Goal: Transaction & Acquisition: Purchase product/service

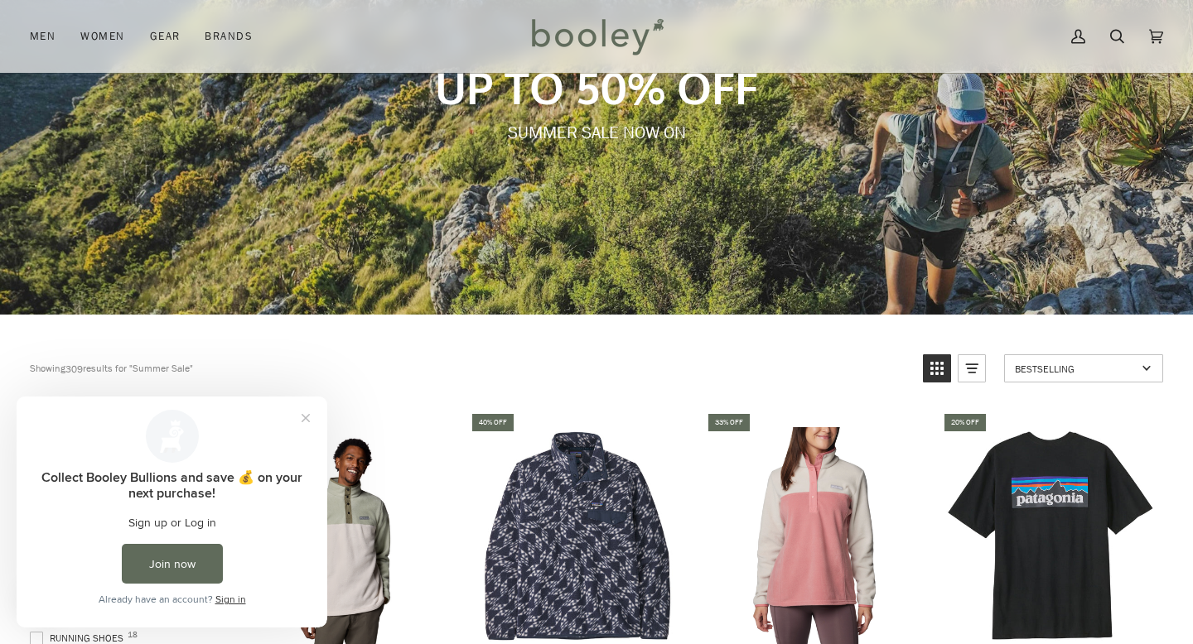
scroll to position [203, 0]
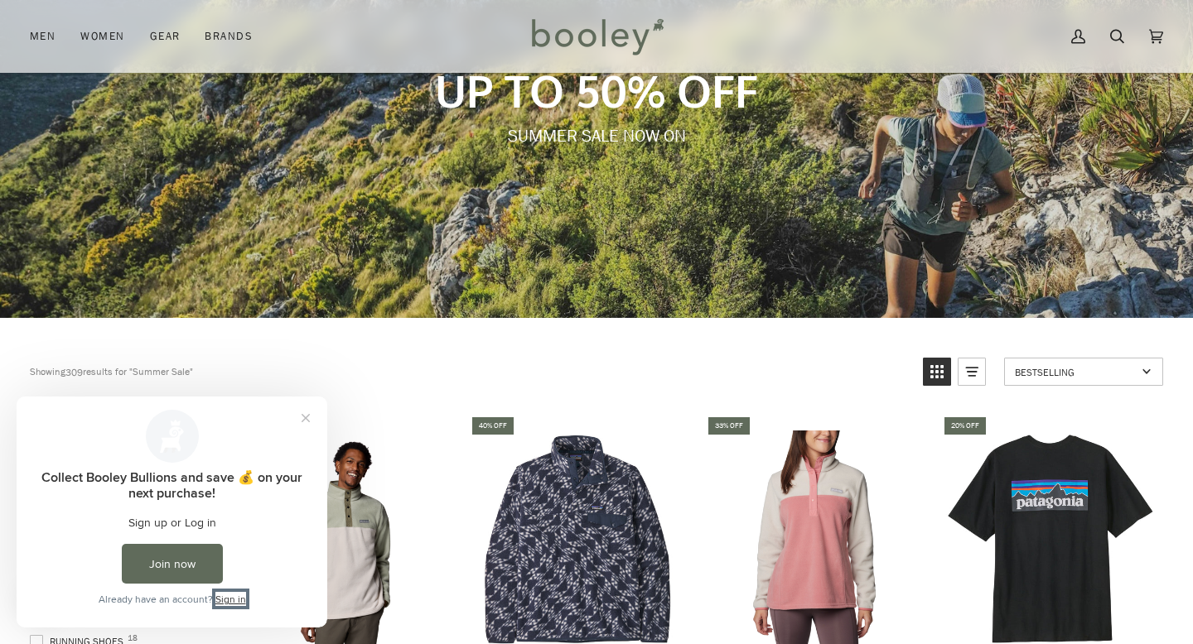
click at [237, 601] on link "Sign in" at bounding box center [230, 599] width 31 height 14
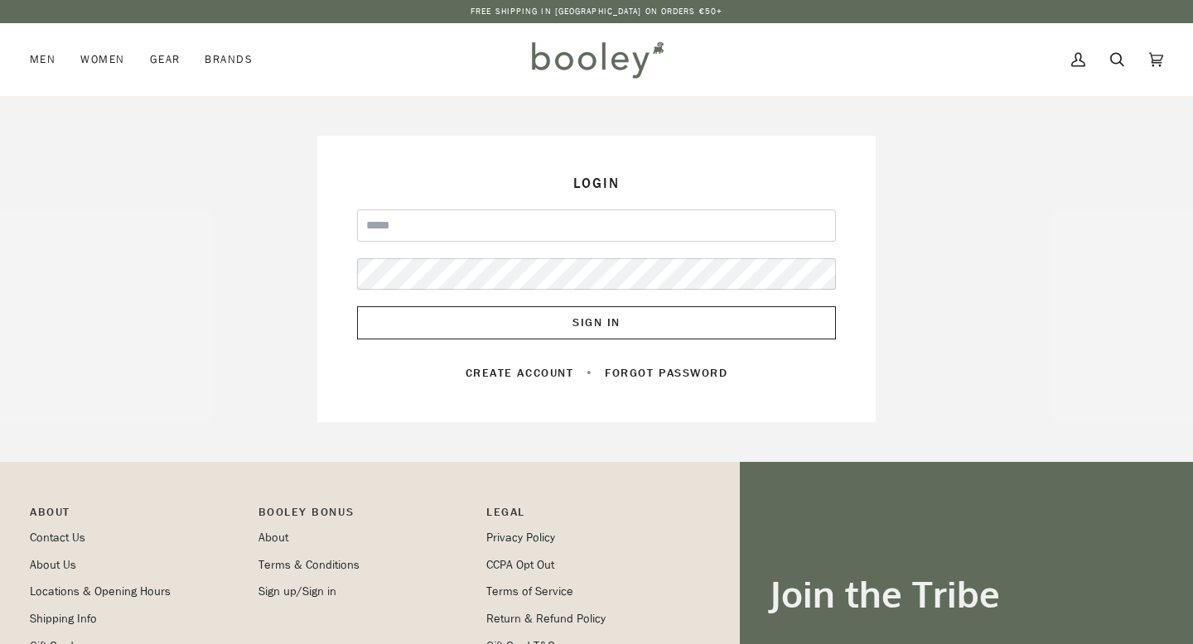
click at [449, 228] on input "Email" at bounding box center [596, 226] width 479 height 32
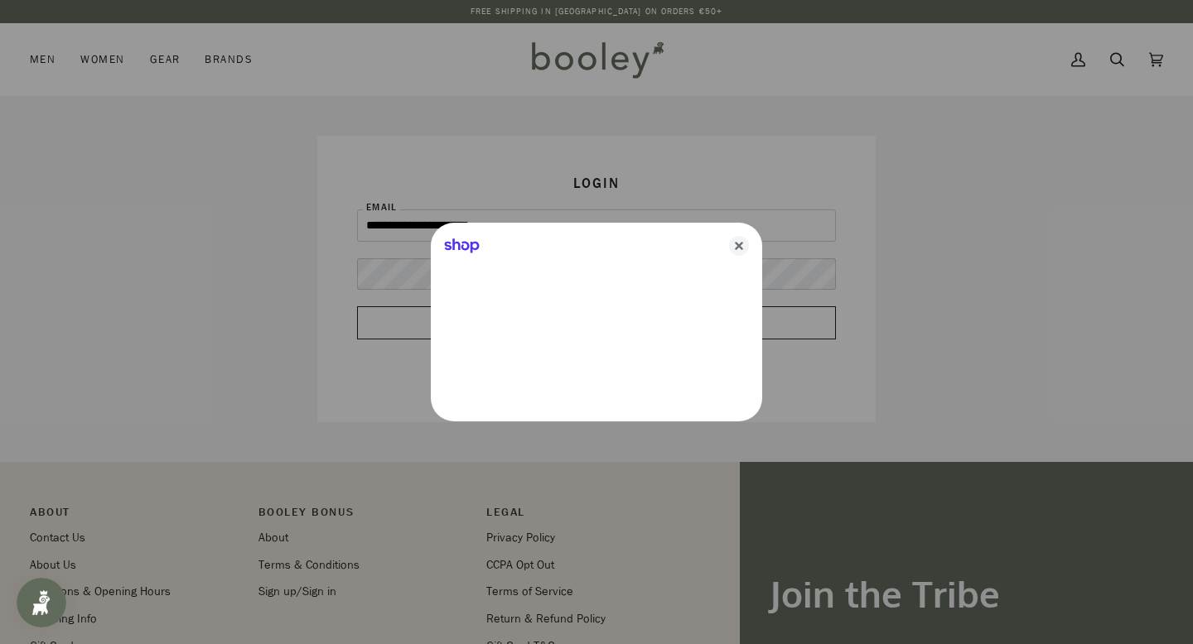
type input "**********"
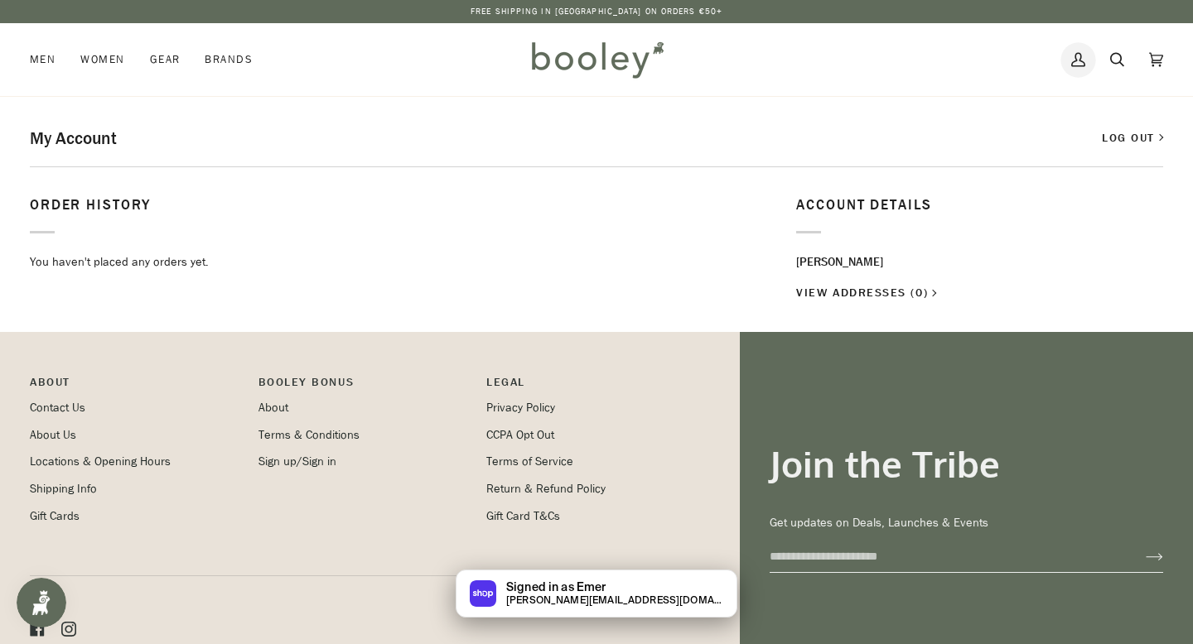
click at [1079, 60] on icon at bounding box center [1078, 60] width 14 height 14
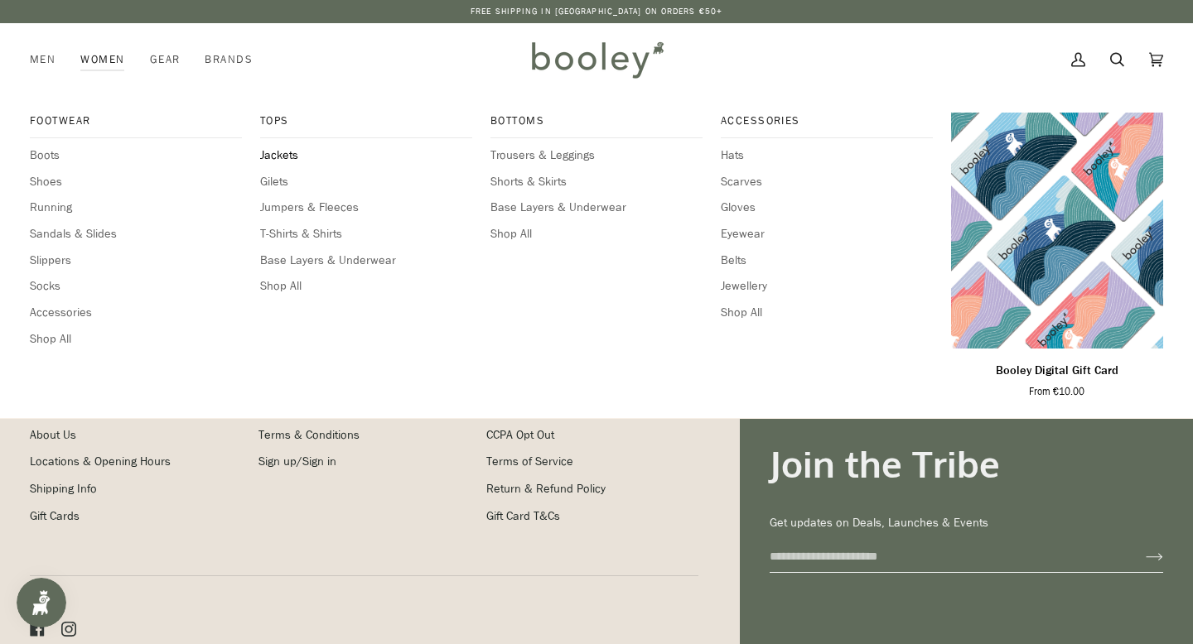
click at [282, 150] on span "Jackets" at bounding box center [366, 156] width 212 height 18
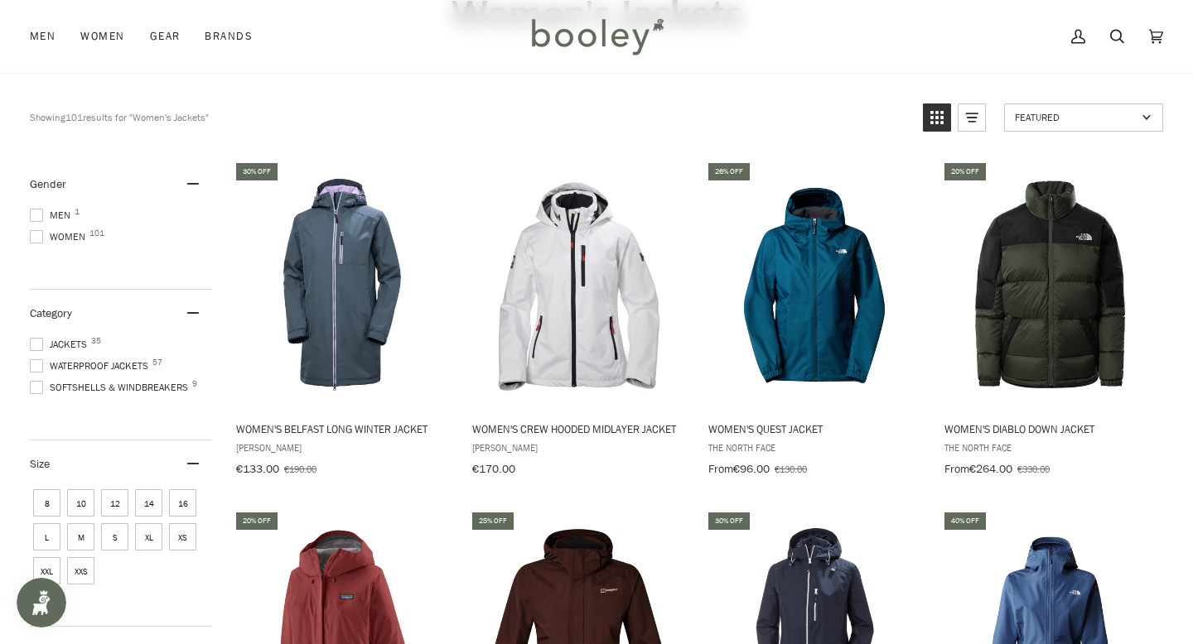
scroll to position [92, 0]
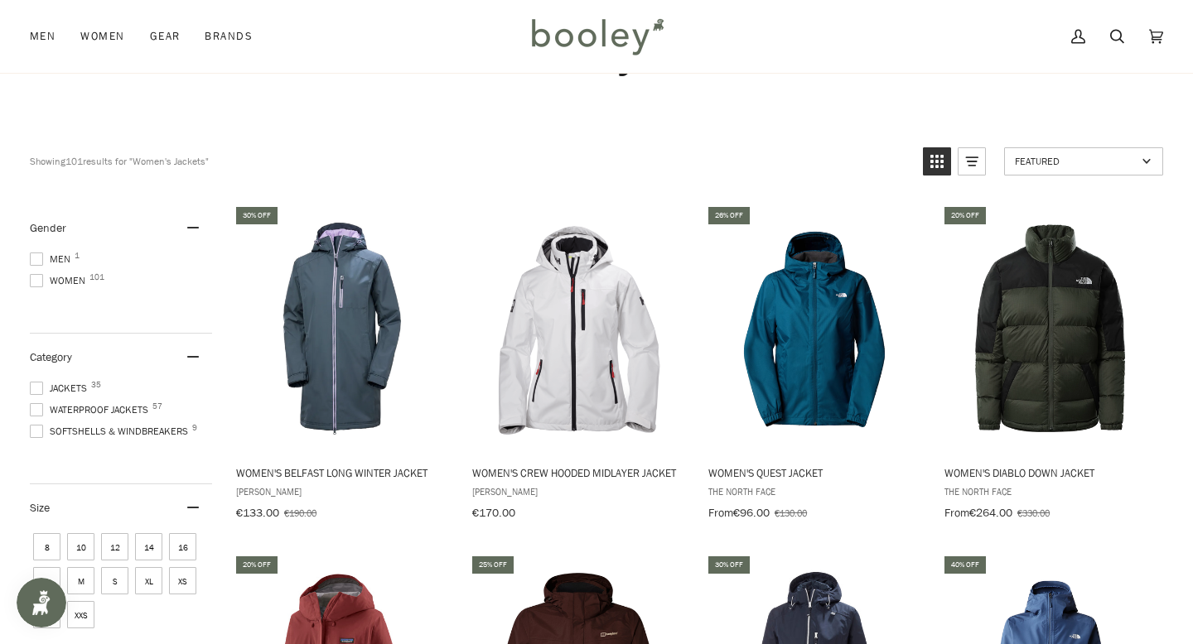
click at [132, 408] on span "Waterproof Jackets 57" at bounding box center [91, 410] width 123 height 15
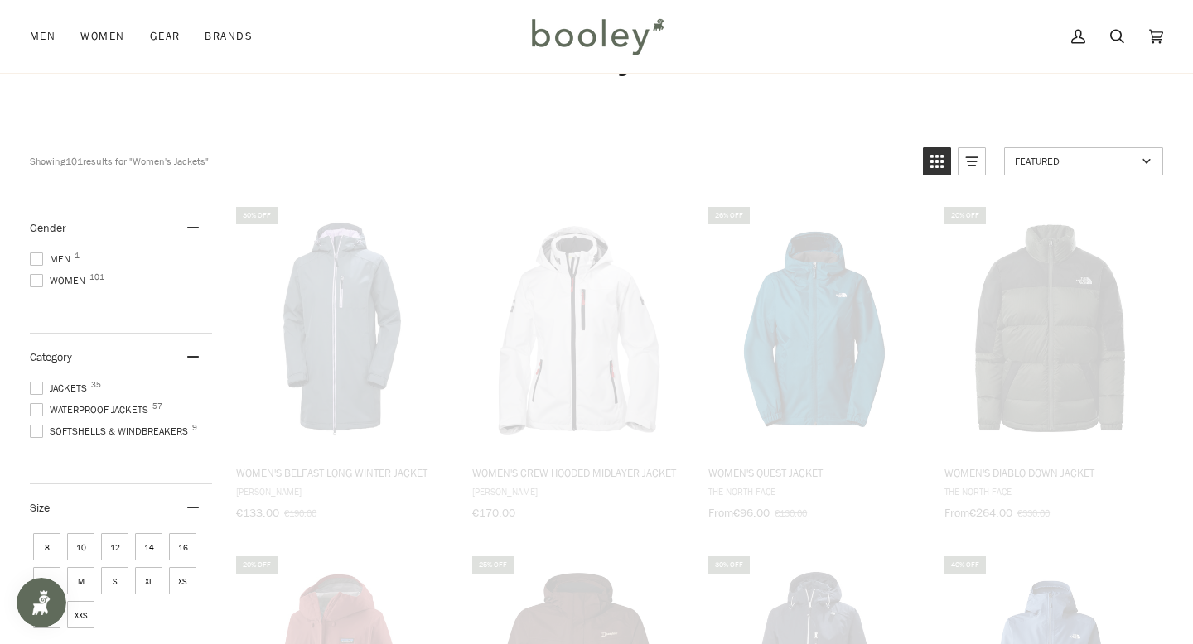
scroll to position [8, 0]
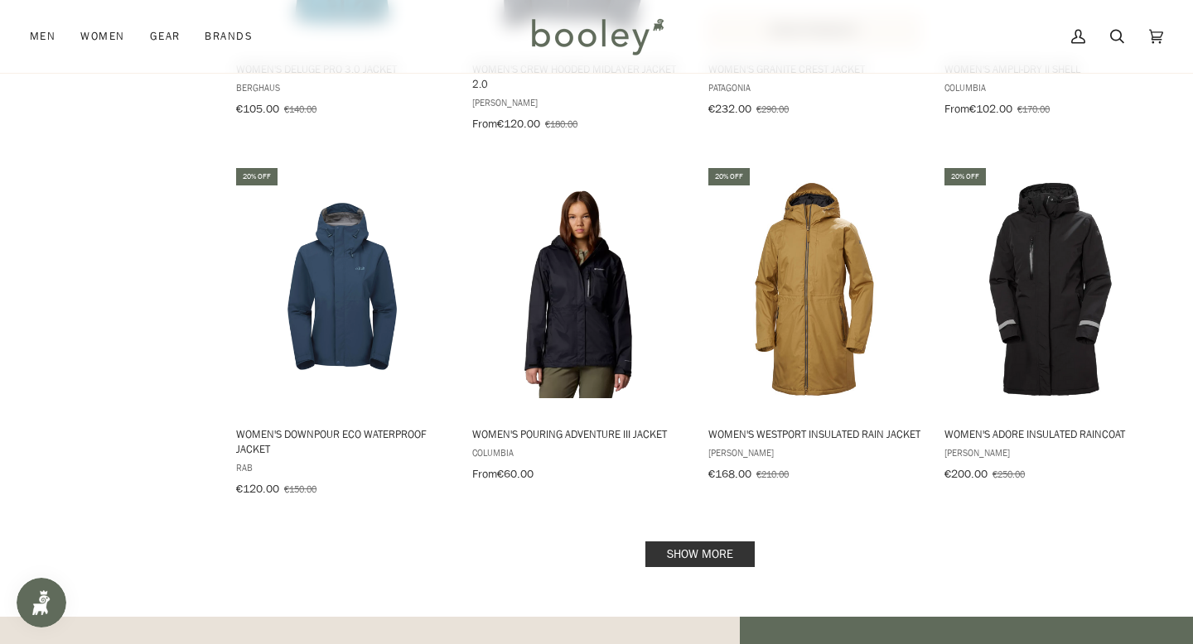
scroll to position [1561, 0]
click at [671, 541] on link "Show more" at bounding box center [699, 554] width 109 height 26
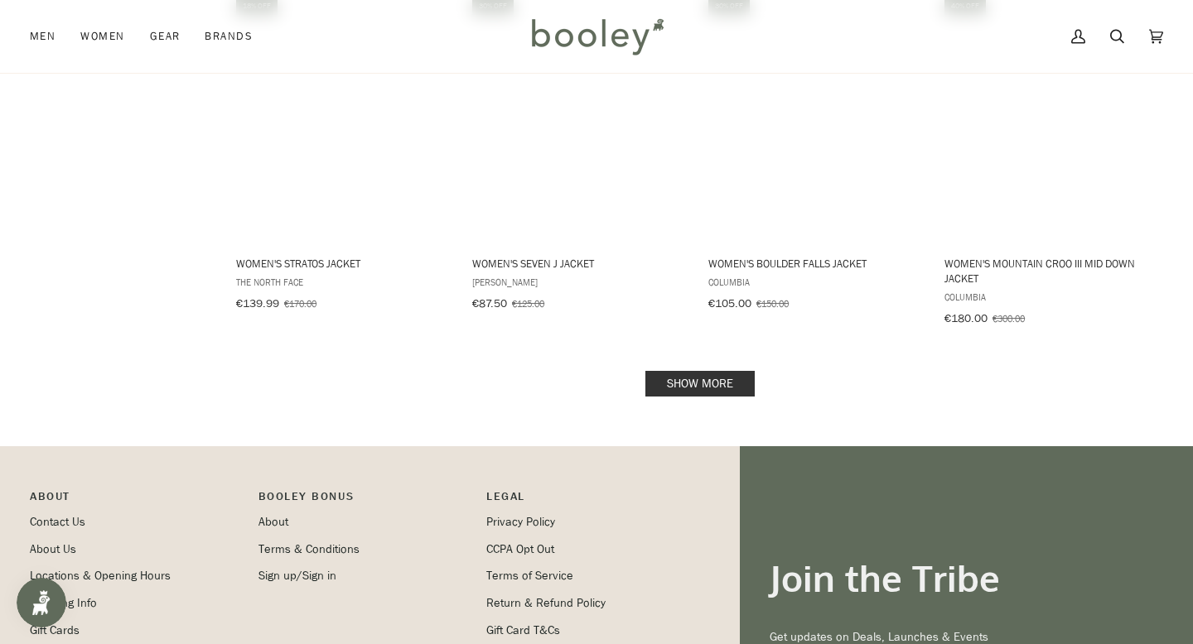
scroll to position [3500, 0]
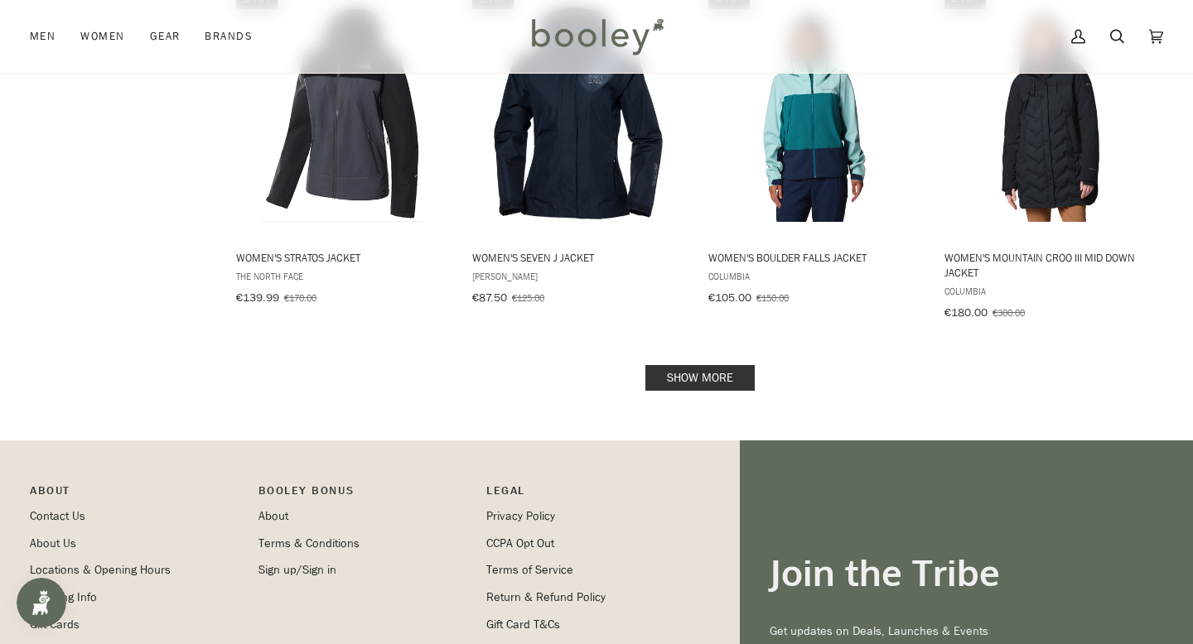
click at [722, 365] on link "Show more" at bounding box center [699, 378] width 109 height 26
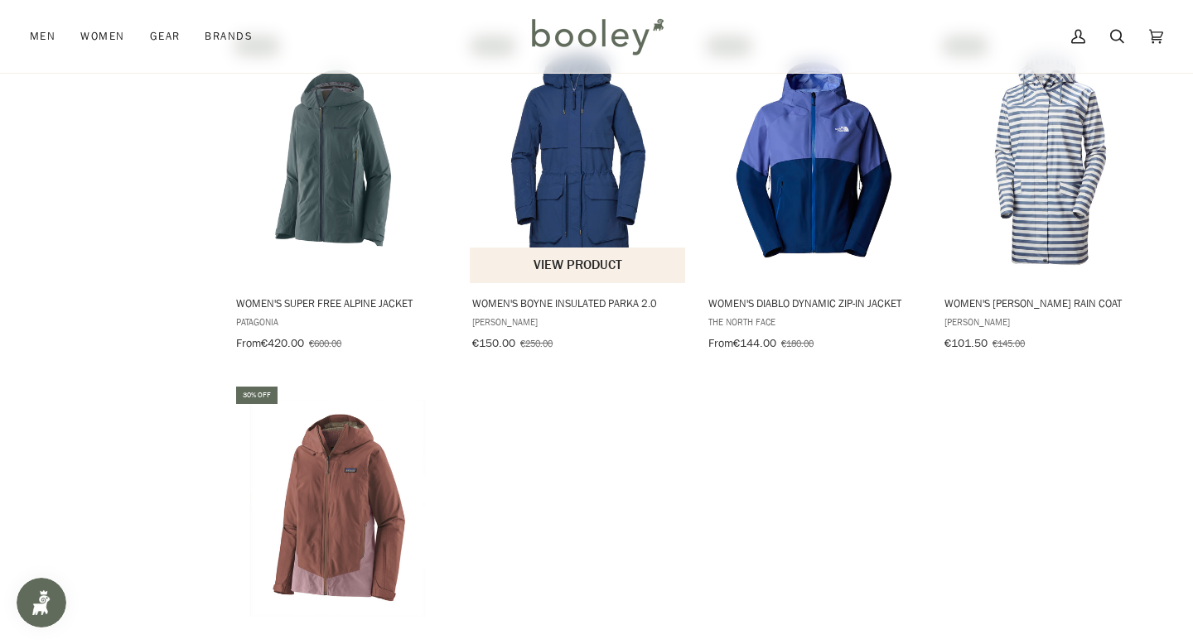
scroll to position [4926, 0]
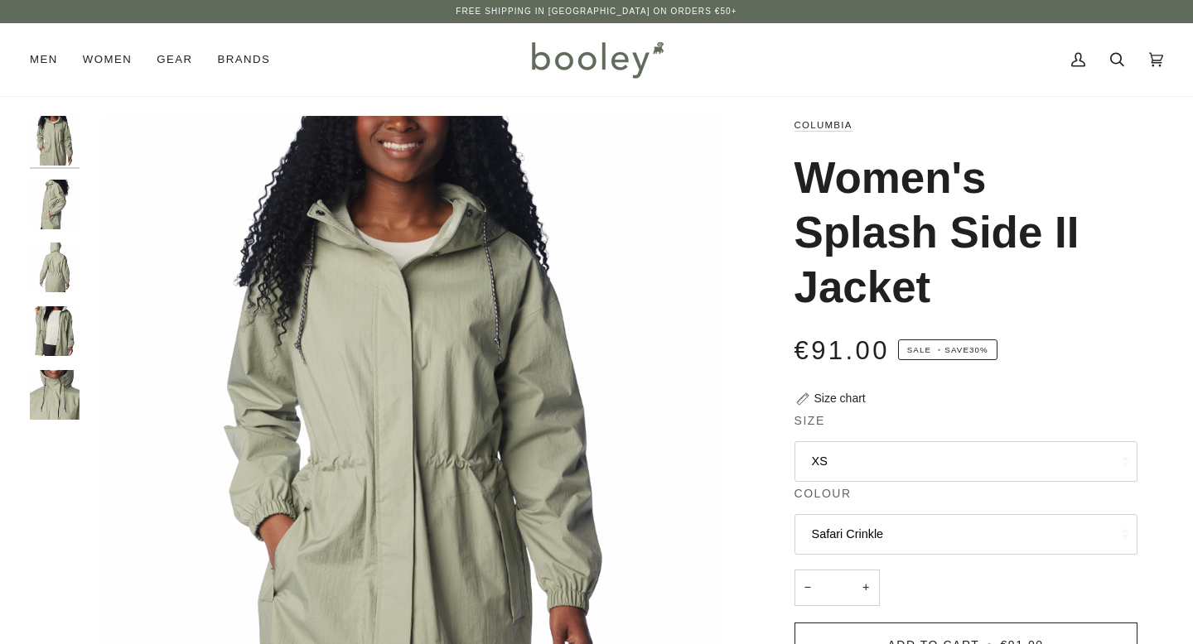
click at [35, 198] on img "Columbia Women's Splash Side II Jacket - Safari Crinkle Booley Galway" at bounding box center [55, 205] width 50 height 50
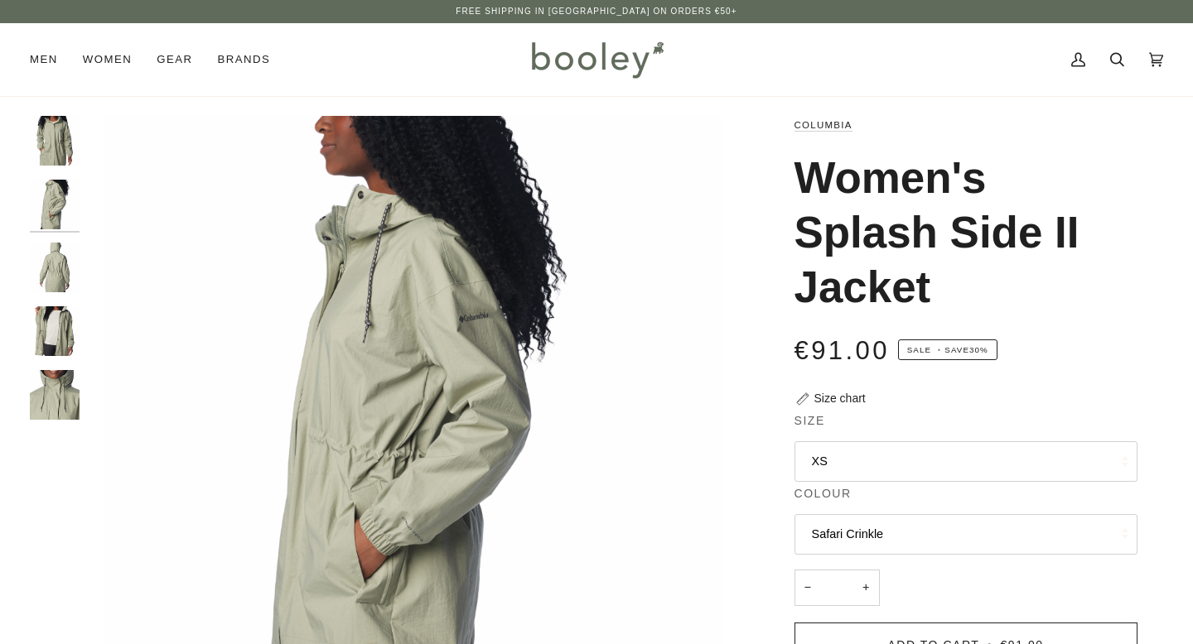
click at [53, 281] on img "Columbia Women's Splash Side II Jacket - Safari Crinkle Booley Galway" at bounding box center [55, 268] width 50 height 50
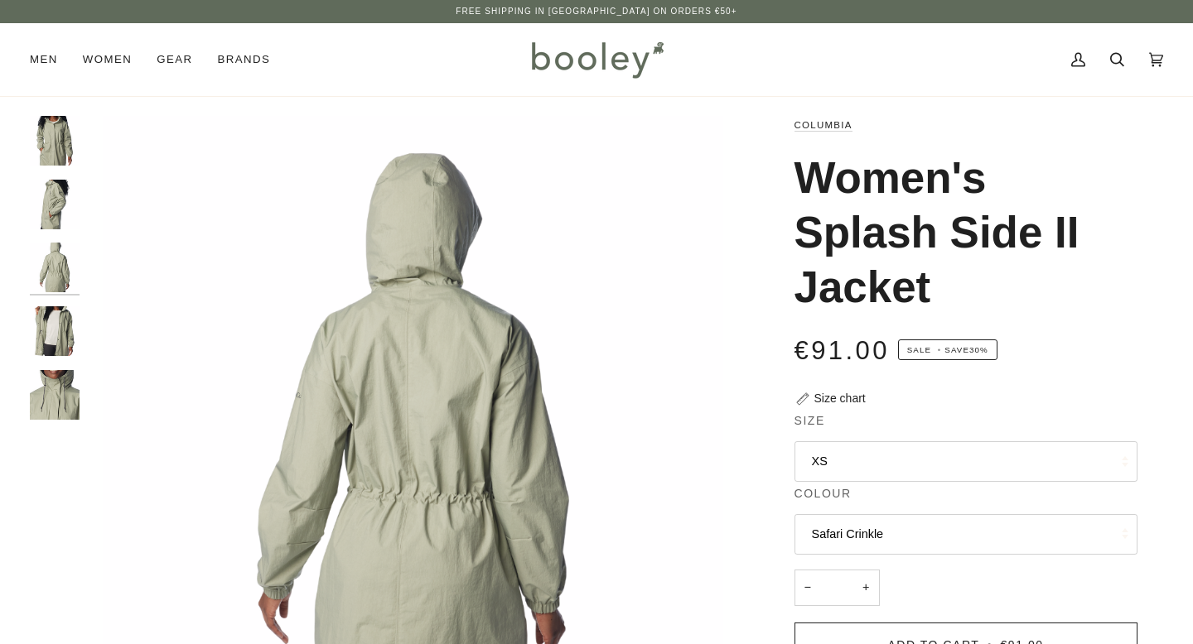
click at [54, 323] on img "Columbia Women's Splash Side II Jacket - Safari Crinkle Booley Galway" at bounding box center [55, 331] width 50 height 50
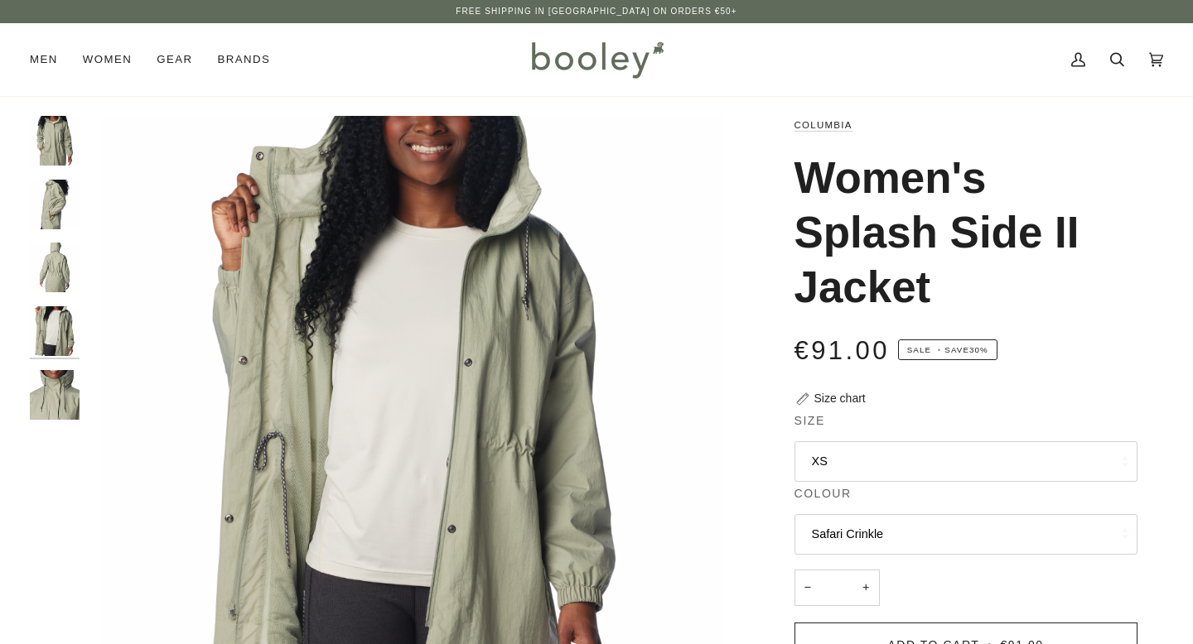
click at [54, 372] on img "Columbia Women's Splash Side II Jacket - Safari Crinkle Booley Galway" at bounding box center [55, 395] width 50 height 50
